Goal: Navigation & Orientation: Find specific page/section

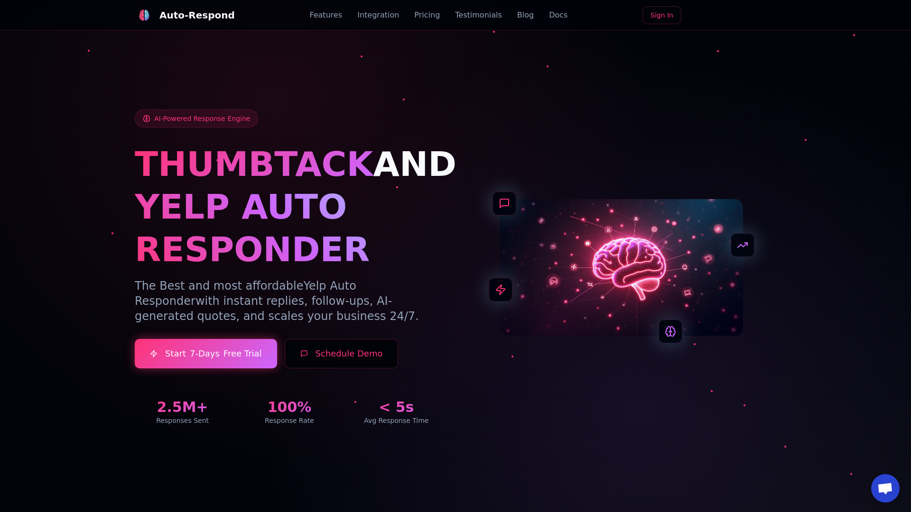
click at [517, 15] on link "Blog" at bounding box center [525, 14] width 17 height 11
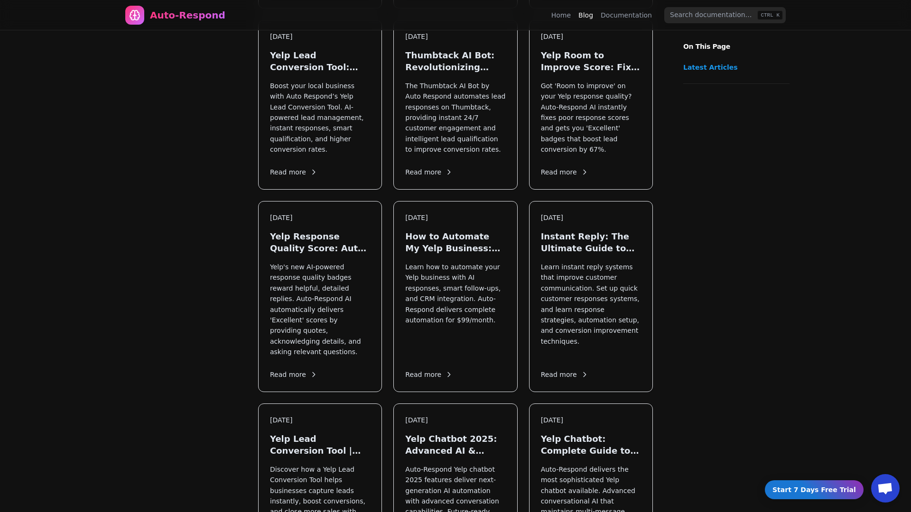
scroll to position [514, 0]
